Goal: Understand process/instructions

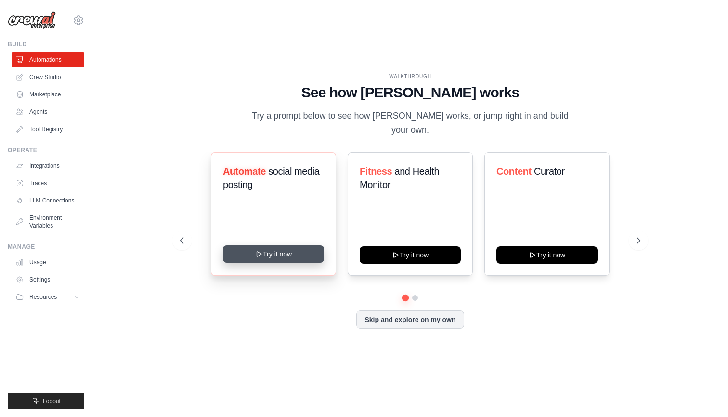
click at [266, 255] on button "Try it now" at bounding box center [273, 253] width 101 height 17
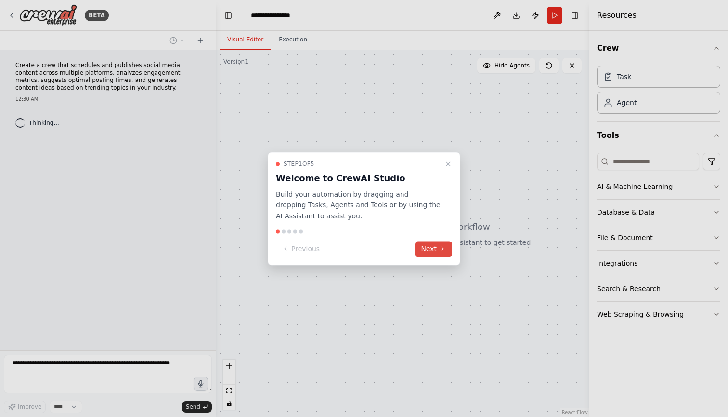
click at [431, 248] on button "Next" at bounding box center [433, 249] width 37 height 16
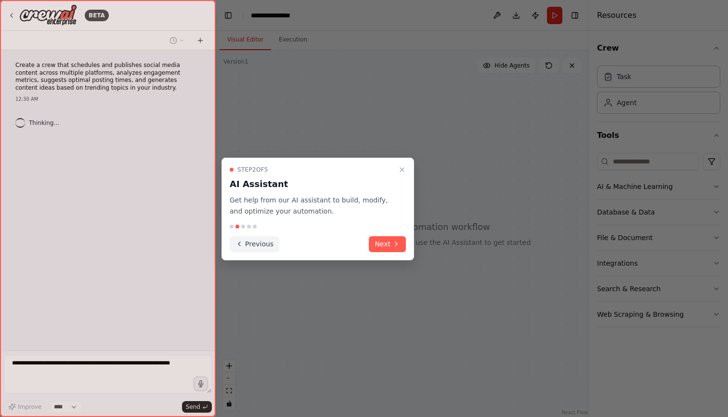
click at [249, 246] on button "Previous" at bounding box center [255, 244] width 50 height 16
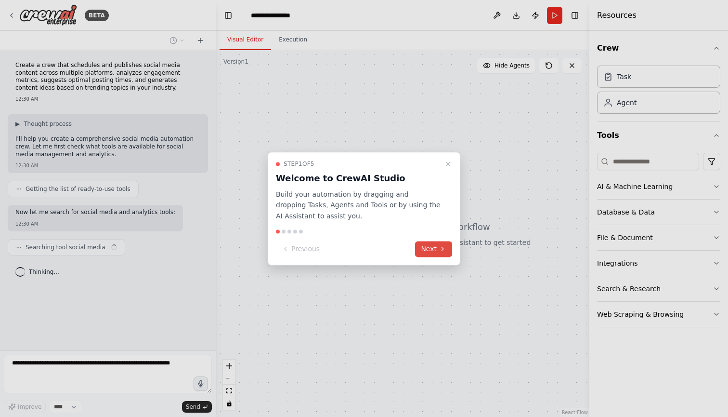
click at [437, 247] on button "Next" at bounding box center [433, 249] width 37 height 16
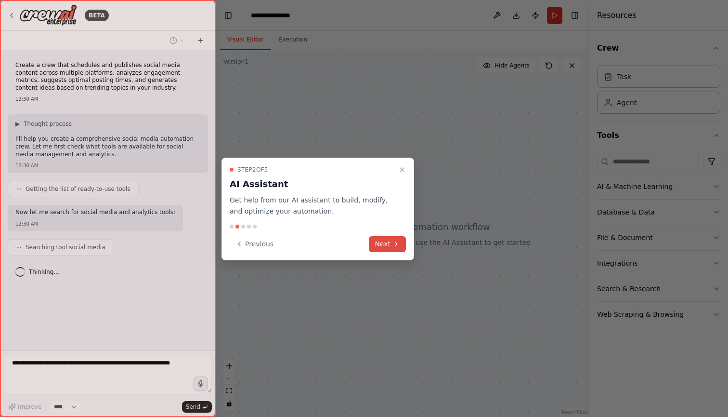
click at [387, 247] on button "Next" at bounding box center [387, 244] width 37 height 16
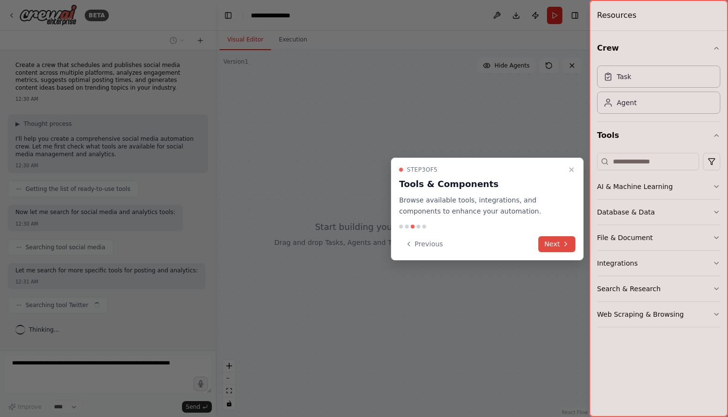
click at [572, 238] on button "Next" at bounding box center [556, 244] width 37 height 16
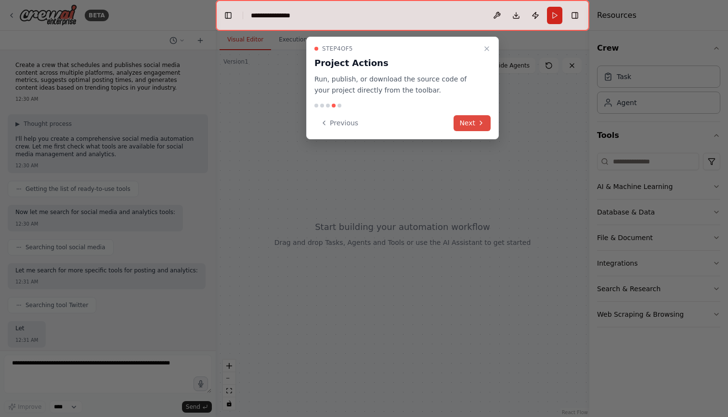
scroll to position [51, 0]
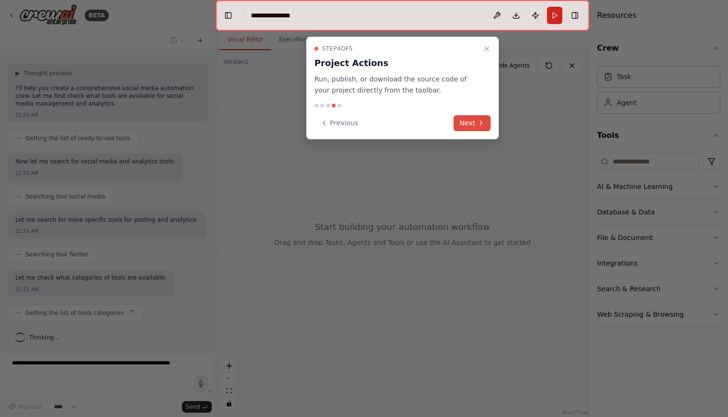
click at [478, 119] on icon at bounding box center [481, 123] width 8 height 8
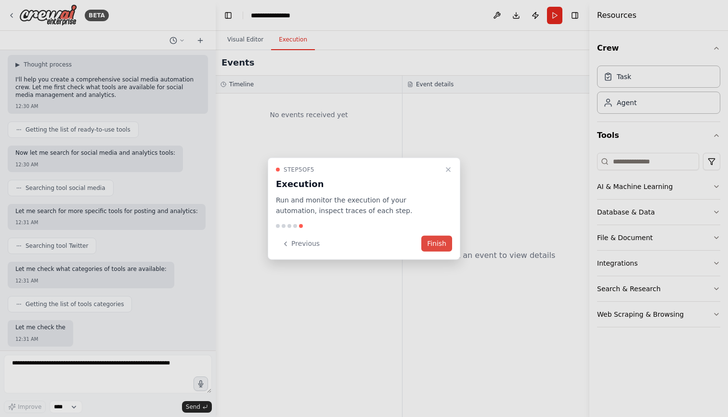
scroll to position [108, 0]
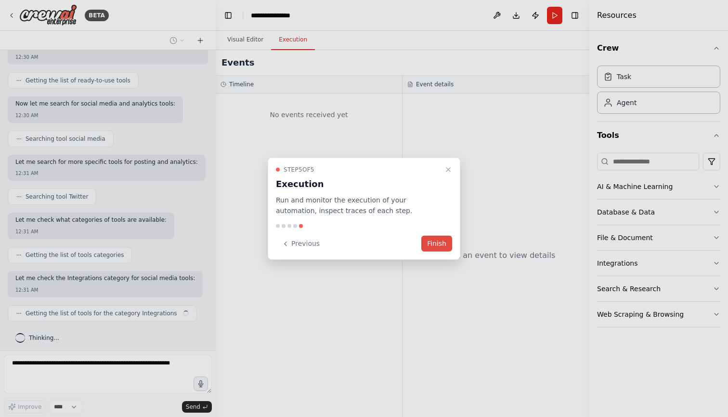
click at [442, 244] on button "Finish" at bounding box center [436, 243] width 31 height 16
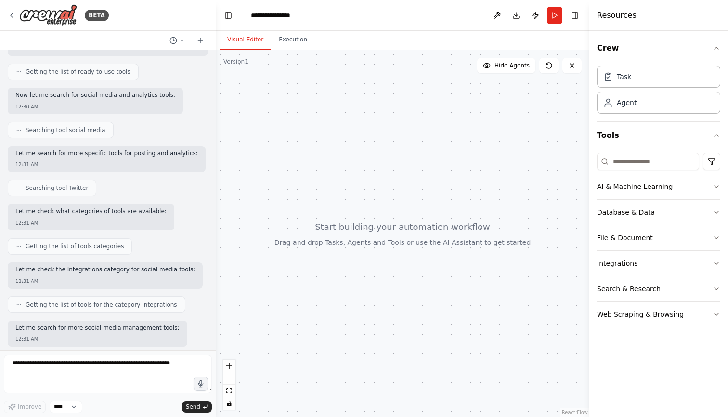
scroll to position [166, 0]
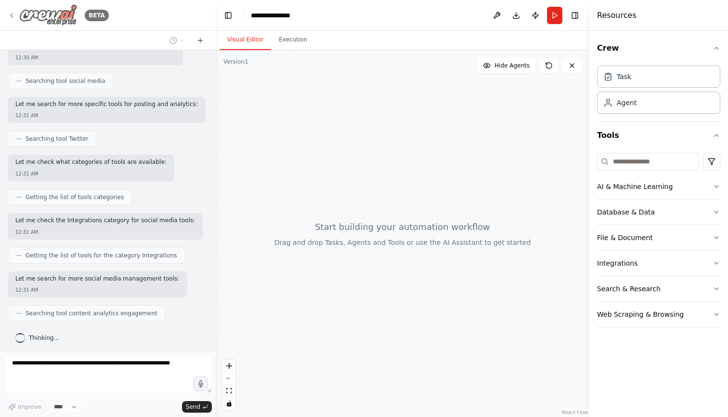
click at [11, 17] on icon at bounding box center [12, 16] width 8 height 8
